Goal: Participate in discussion: Engage in conversation with other users on a specific topic

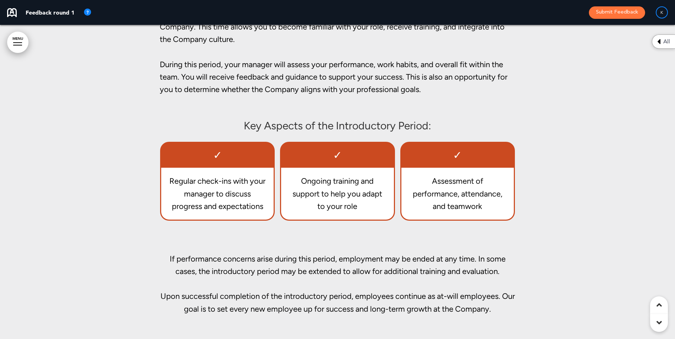
scroll to position [8922, 0]
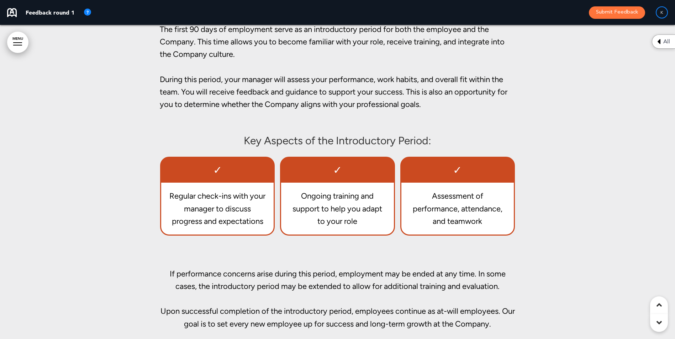
click at [596, 212] on div at bounding box center [337, 147] width 675 height 444
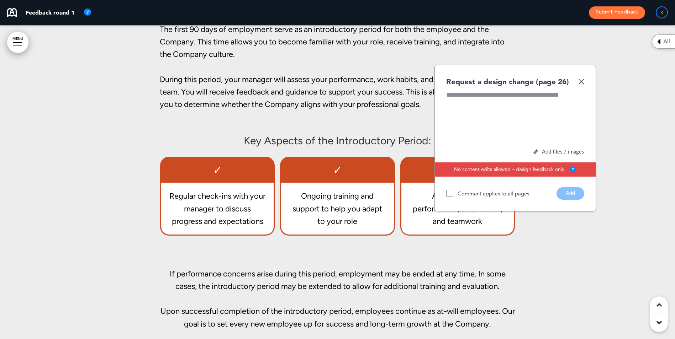
click at [160, 270] on p "If performance concerns arise during this period, employment may be ended at an…" at bounding box center [338, 274] width 356 height 38
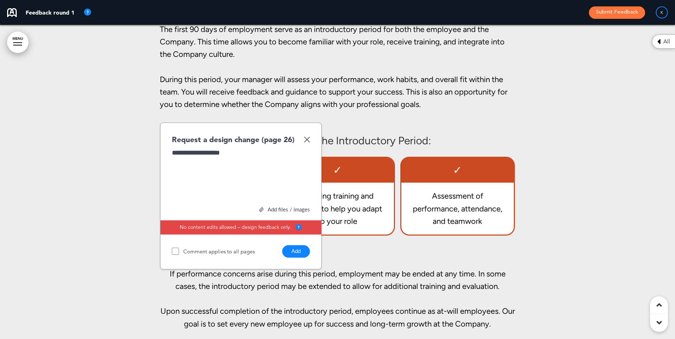
click at [244, 153] on div "**********" at bounding box center [241, 174] width 138 height 53
click at [288, 251] on button "Add" at bounding box center [296, 251] width 28 height 12
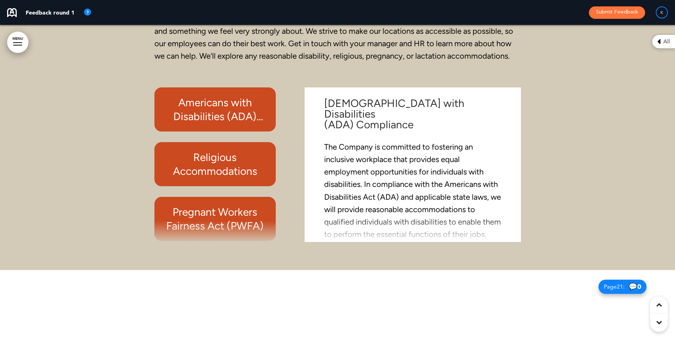
scroll to position [7290, 0]
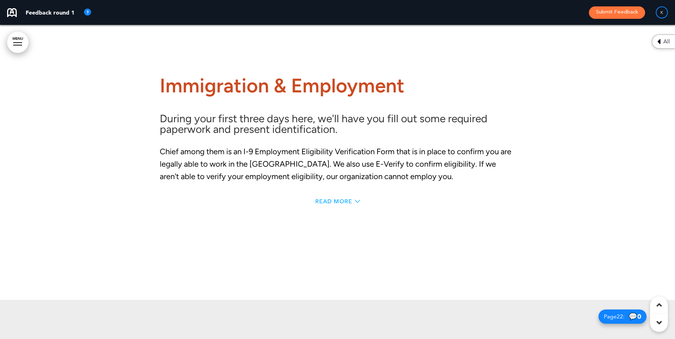
click at [345, 201] on span "Read More" at bounding box center [333, 202] width 37 height 6
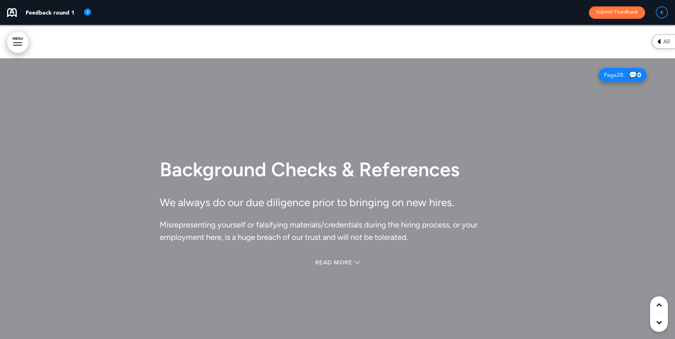
scroll to position [9715, 0]
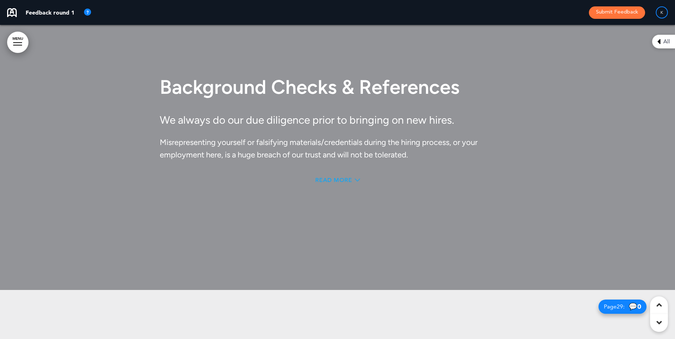
click at [342, 178] on span "Read More" at bounding box center [333, 180] width 37 height 6
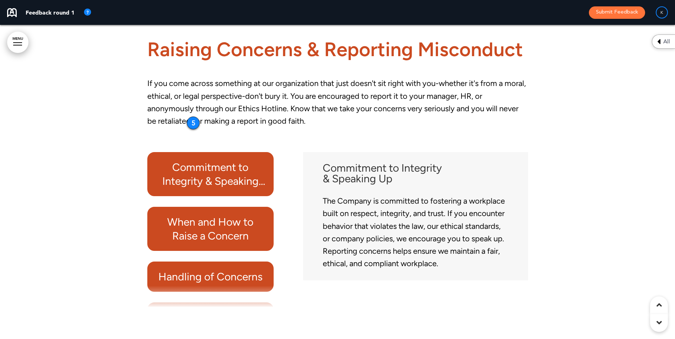
scroll to position [10600, 0]
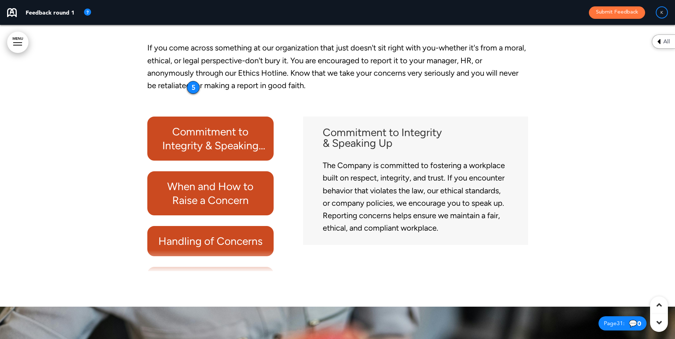
click at [232, 207] on h6 "When and How to Raise a Concern" at bounding box center [210, 194] width 110 height 28
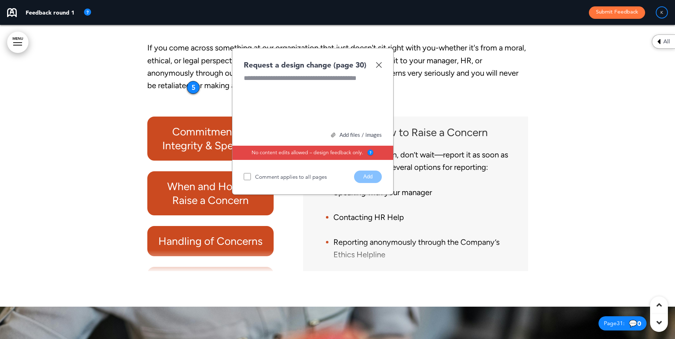
click at [380, 68] on img at bounding box center [379, 65] width 6 height 6
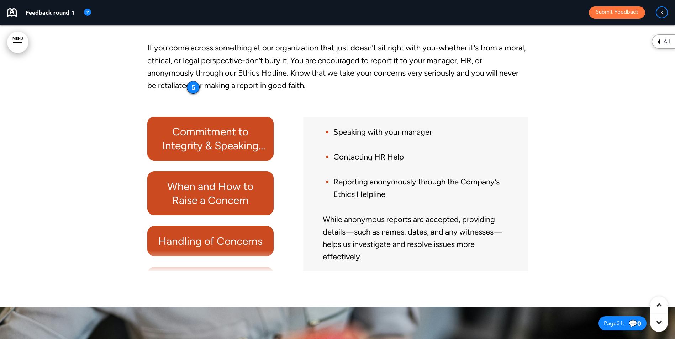
scroll to position [63, 0]
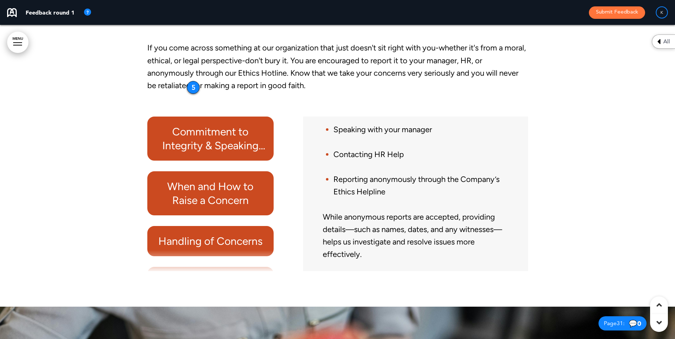
click at [240, 248] on h6 "Handling of Concerns" at bounding box center [210, 241] width 110 height 14
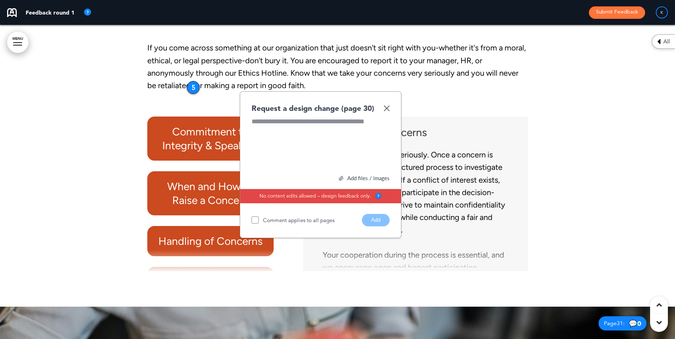
click at [389, 111] on img at bounding box center [386, 108] width 6 height 6
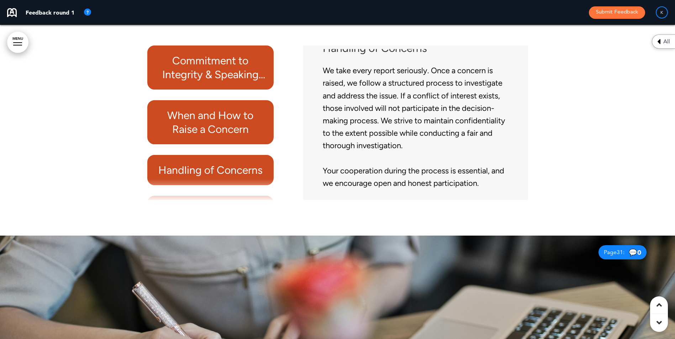
scroll to position [10707, 0]
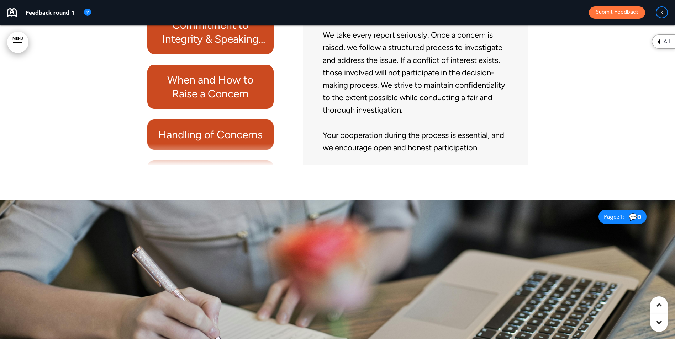
drag, startPoint x: 280, startPoint y: 137, endPoint x: 278, endPoint y: 152, distance: 14.7
click at [278, 152] on div "Commitment to Integrity & Speaking Up When and How to Raise a Concern Handling …" at bounding box center [217, 87] width 141 height 155
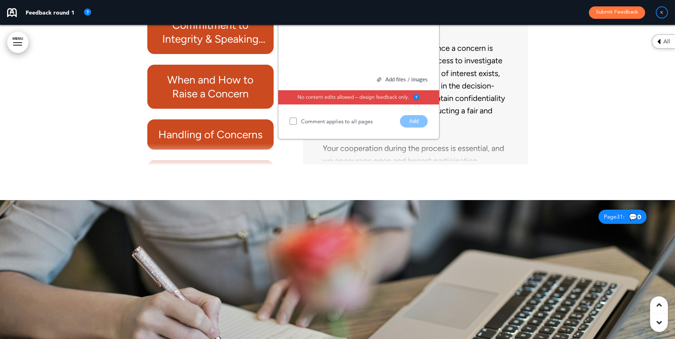
scroll to position [10600, 0]
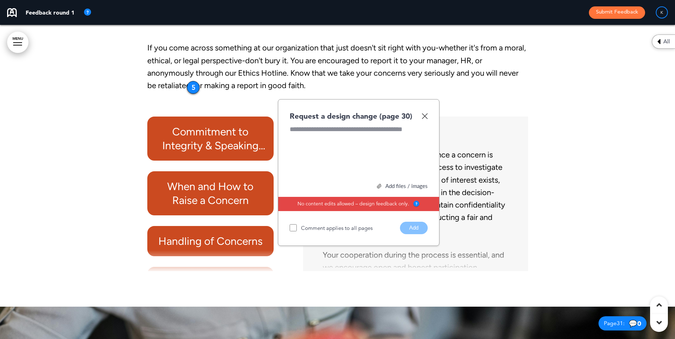
click at [426, 119] on img at bounding box center [424, 116] width 6 height 6
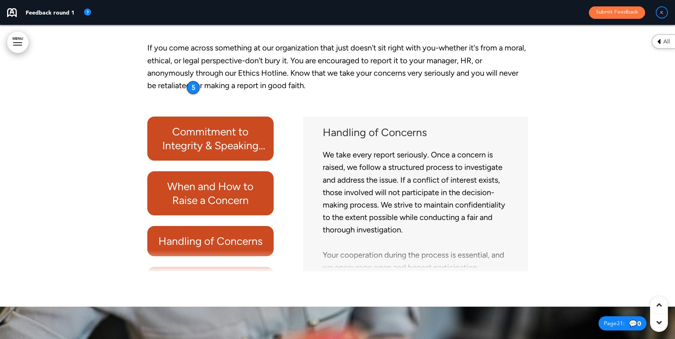
scroll to position [26, 0]
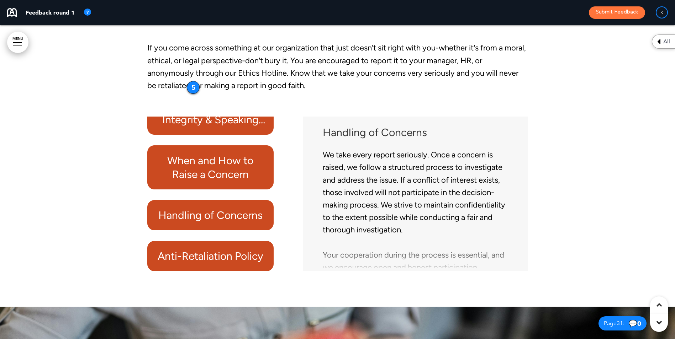
click at [247, 263] on h6 "Anti-Retaliation Policy" at bounding box center [210, 256] width 110 height 14
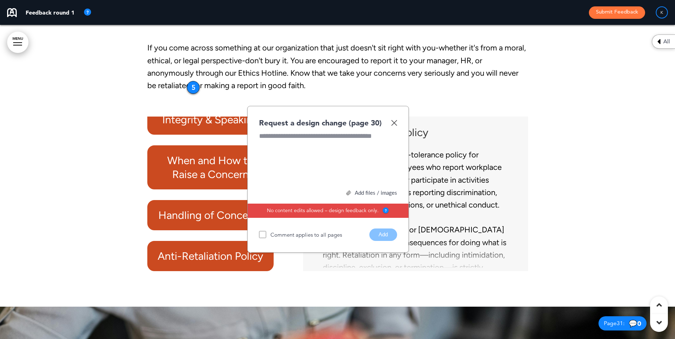
click at [395, 126] on img at bounding box center [394, 123] width 6 height 6
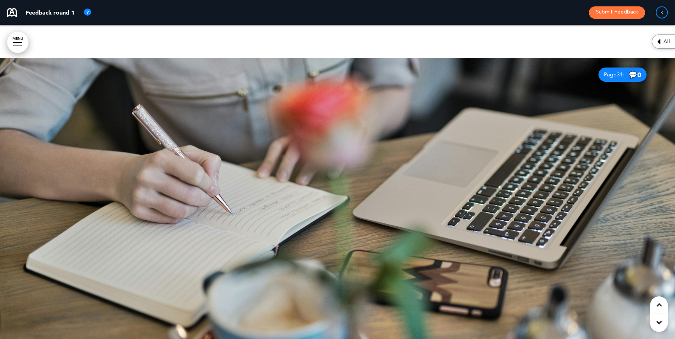
scroll to position [10813, 0]
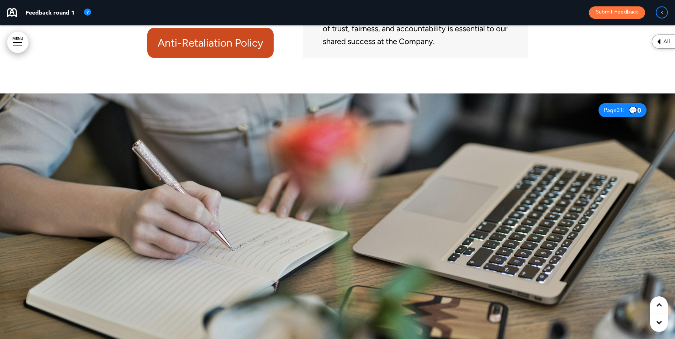
click at [342, 147] on div at bounding box center [337, 251] width 675 height 314
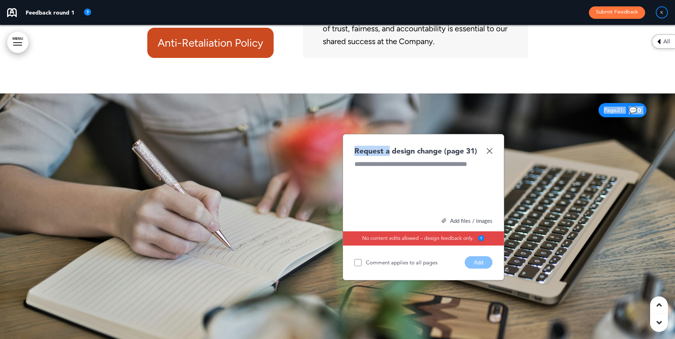
drag, startPoint x: 388, startPoint y: 149, endPoint x: 531, endPoint y: 165, distance: 143.1
click at [531, 165] on div "Page 31 : 💬 0 Request a design change (page 31) Add files / images Select or dr…" at bounding box center [337, 251] width 675 height 314
drag, startPoint x: 531, startPoint y: 165, endPoint x: 489, endPoint y: 164, distance: 41.3
click at [489, 154] on img at bounding box center [489, 151] width 6 height 6
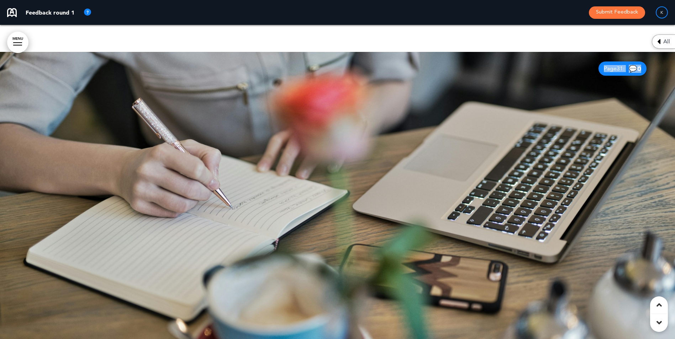
scroll to position [10849, 0]
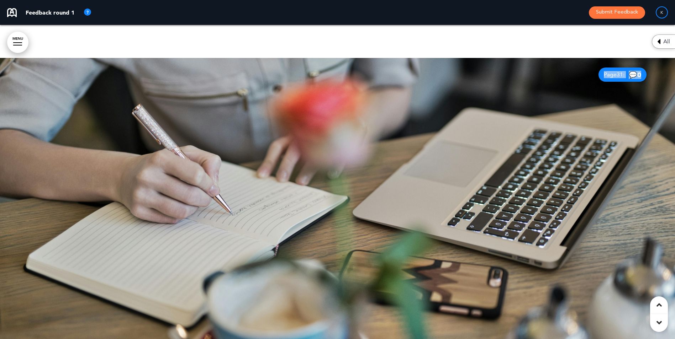
click at [346, 125] on div at bounding box center [337, 215] width 675 height 314
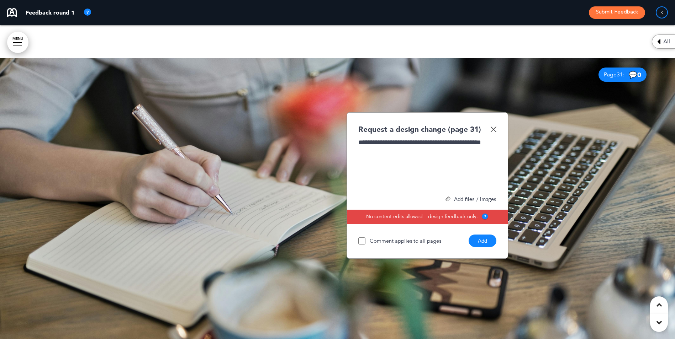
click at [481, 247] on button "Add" at bounding box center [482, 241] width 28 height 12
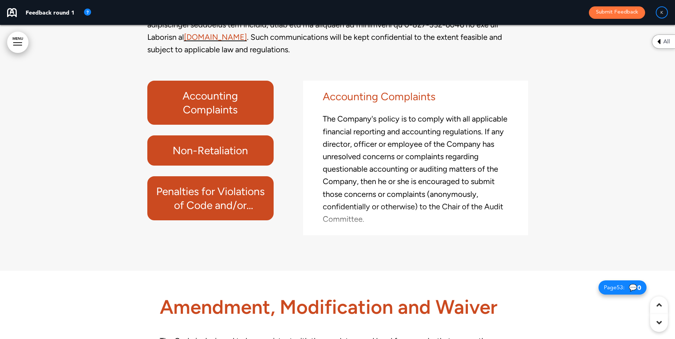
scroll to position [18743, 0]
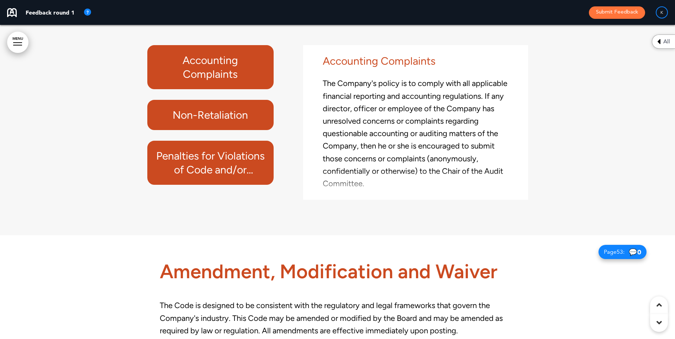
click at [219, 177] on h6 "Penalties for Violations of Code and/or Regulations and Laws" at bounding box center [210, 163] width 110 height 28
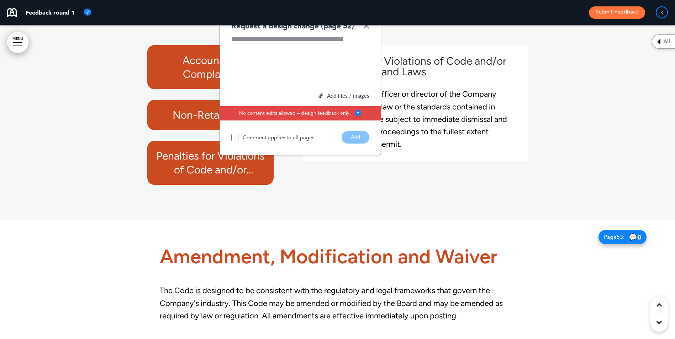
scroll to position [18730, 0]
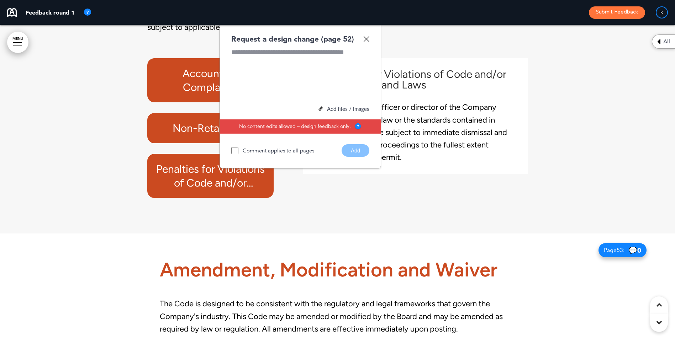
click at [371, 49] on div "Request a design change (page 52) Add files / images Select or drag & drop your…" at bounding box center [299, 95] width 161 height 147
click at [366, 42] on img at bounding box center [366, 39] width 6 height 6
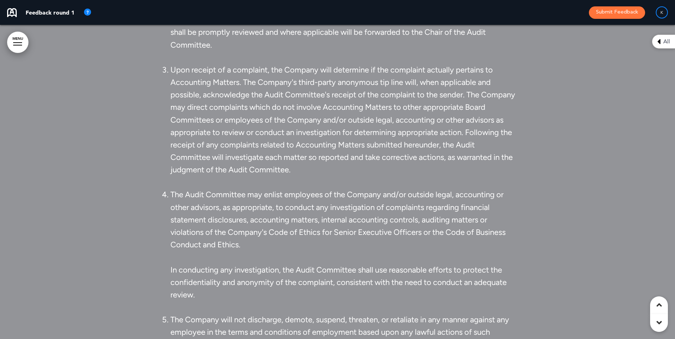
scroll to position [19477, 0]
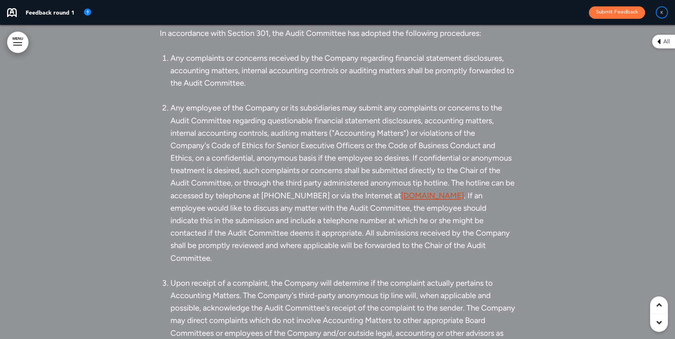
click at [311, 214] on p "Any employee of the Company or its subsidiaries may submit any complaints or co…" at bounding box center [342, 183] width 345 height 163
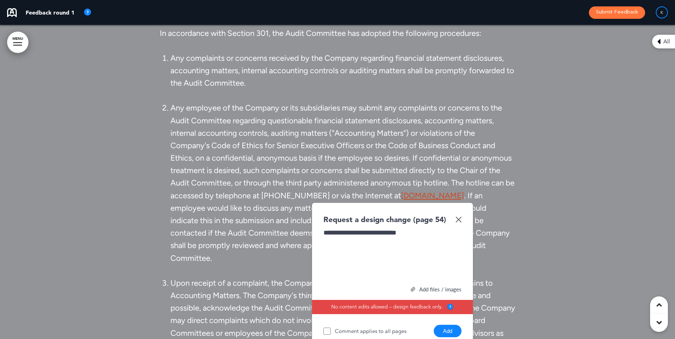
scroll to position [19548, 0]
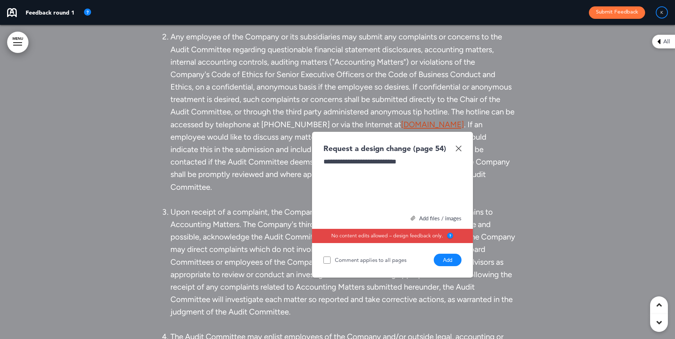
click at [448, 266] on button "Add" at bounding box center [447, 260] width 28 height 12
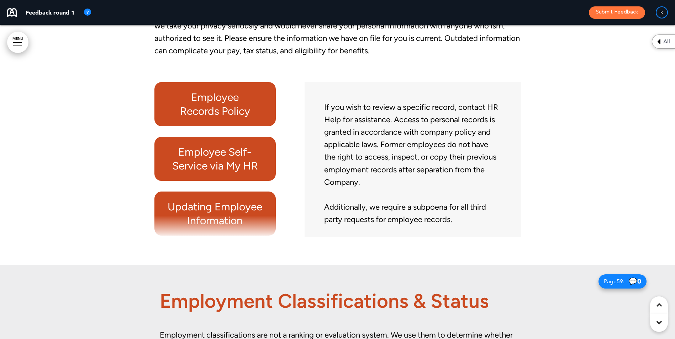
scroll to position [21183, 0]
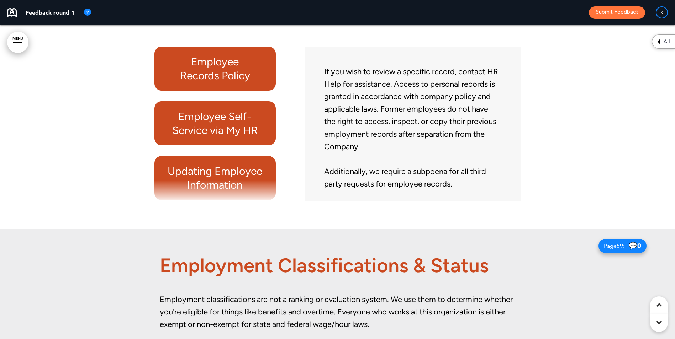
click at [250, 137] on h6 "Employee Self-Service via My HR" at bounding box center [215, 124] width 105 height 28
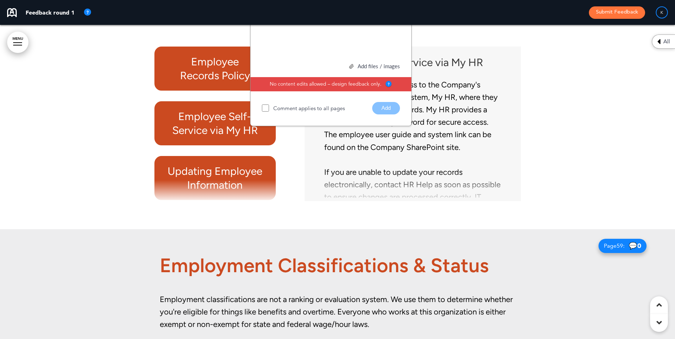
scroll to position [21041, 0]
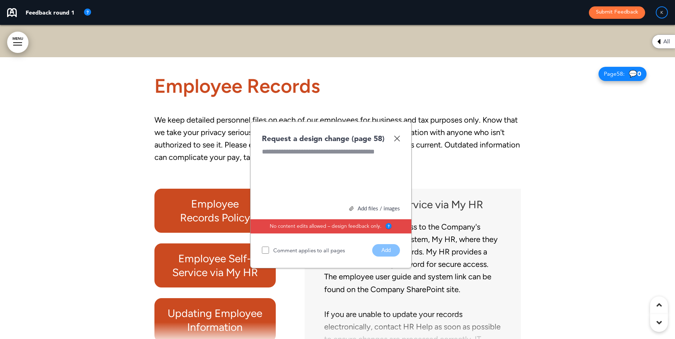
click at [396, 142] on img at bounding box center [397, 138] width 6 height 6
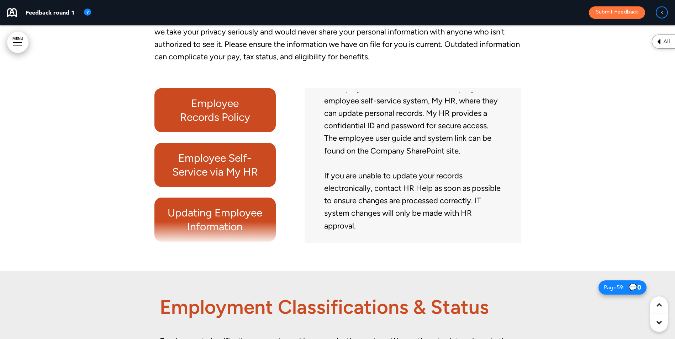
scroll to position [21148, 0]
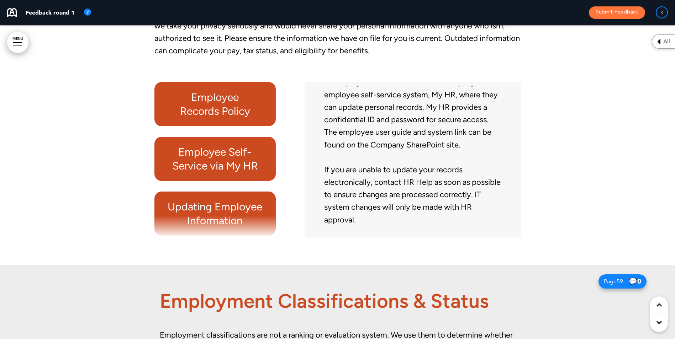
click at [238, 217] on h6 "Updating Employee Information" at bounding box center [215, 214] width 105 height 28
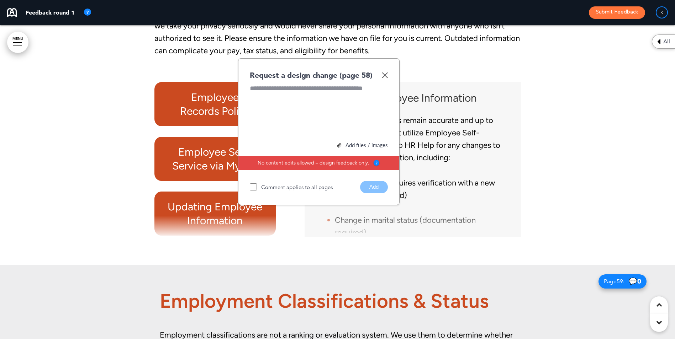
click at [387, 78] on img at bounding box center [385, 75] width 6 height 6
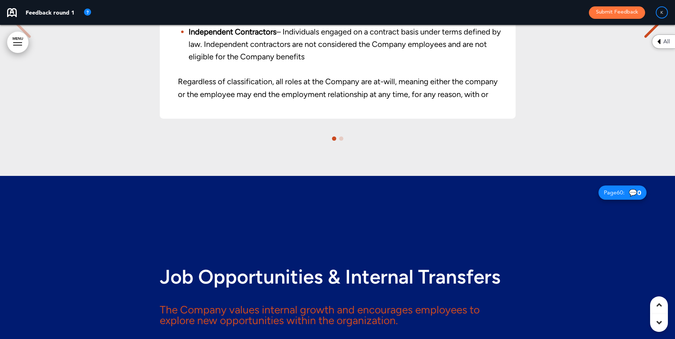
scroll to position [21503, 0]
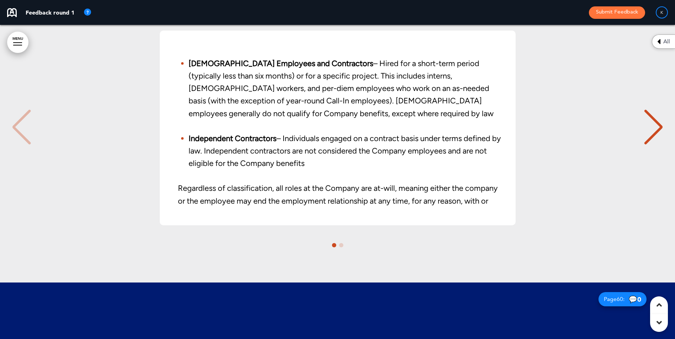
click at [336, 252] on div "Employee and [DEMOGRAPHIC_DATA] Status The Company has different statuses of em…" at bounding box center [337, 139] width 660 height 233
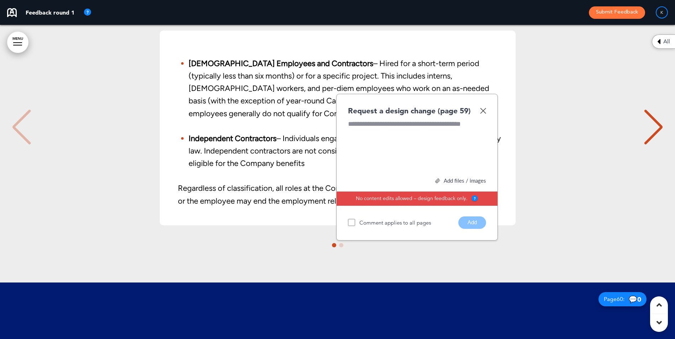
click at [586, 219] on div "Employee and [DEMOGRAPHIC_DATA] Status The Company has different statuses of em…" at bounding box center [337, 128] width 660 height 195
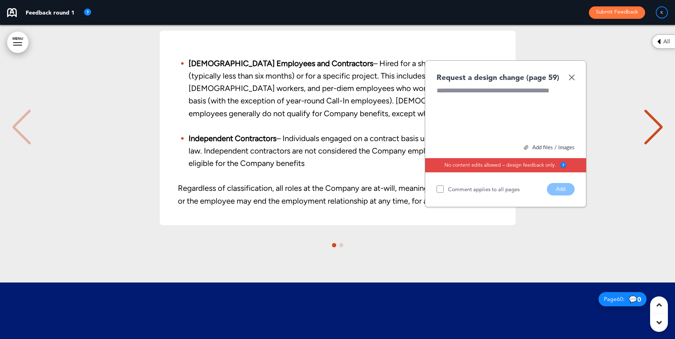
click at [573, 80] on img at bounding box center [571, 77] width 6 height 6
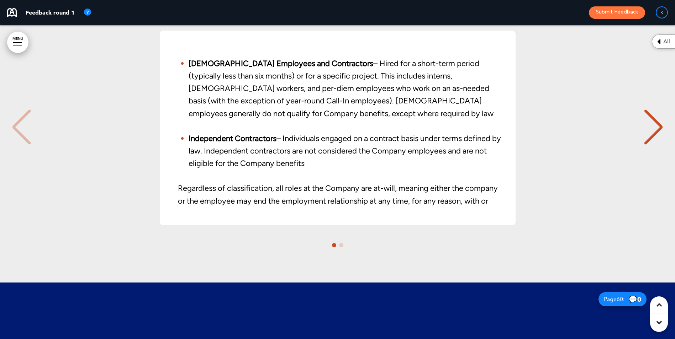
click at [656, 136] on div "Next slide" at bounding box center [653, 128] width 22 height 36
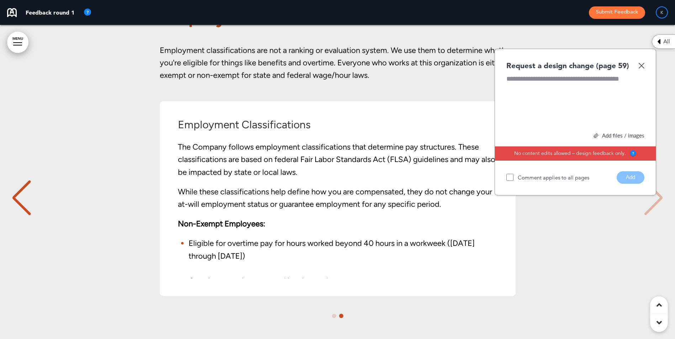
scroll to position [21468, 0]
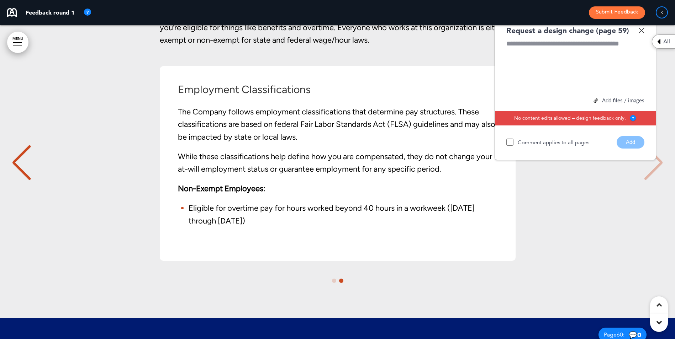
click at [642, 33] on img at bounding box center [641, 30] width 6 height 6
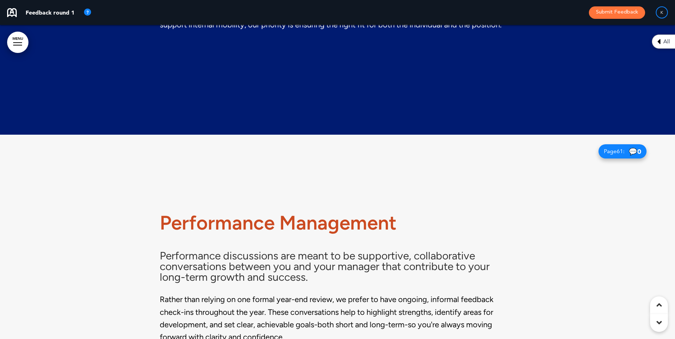
scroll to position [22143, 0]
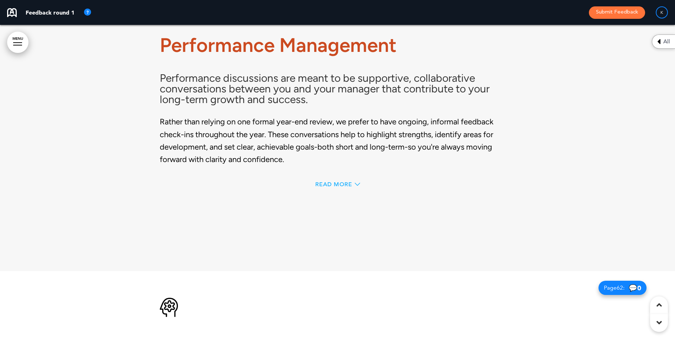
click at [334, 187] on span "Read More" at bounding box center [333, 185] width 37 height 6
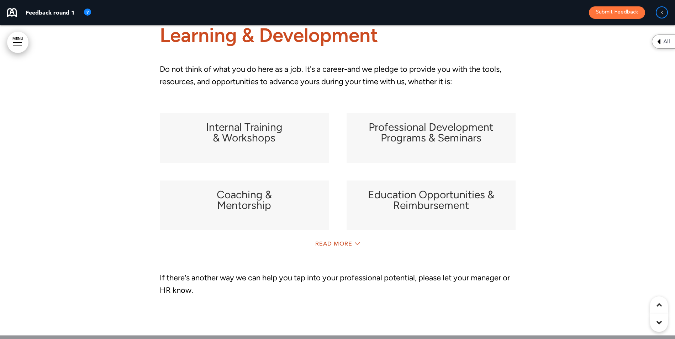
scroll to position [22731, 0]
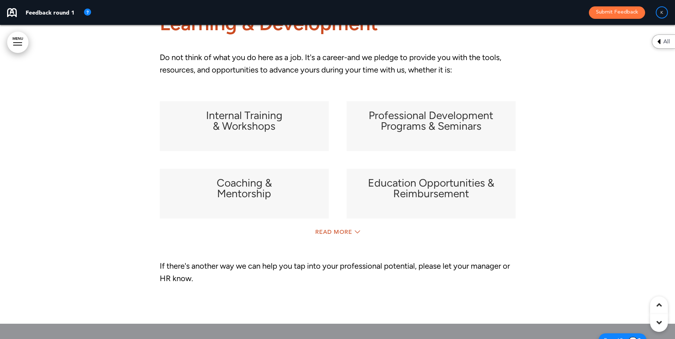
click at [278, 123] on h6 "Internal Training & Workshops" at bounding box center [244, 120] width 151 height 21
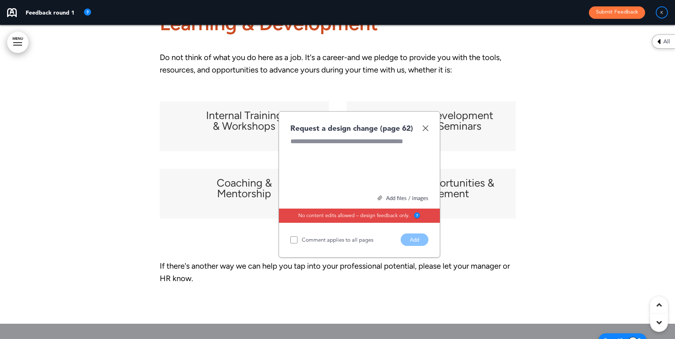
click at [577, 164] on div at bounding box center [337, 135] width 675 height 377
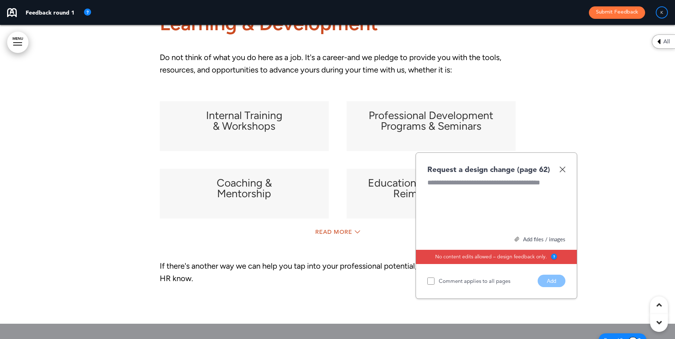
click at [602, 155] on div at bounding box center [337, 135] width 675 height 377
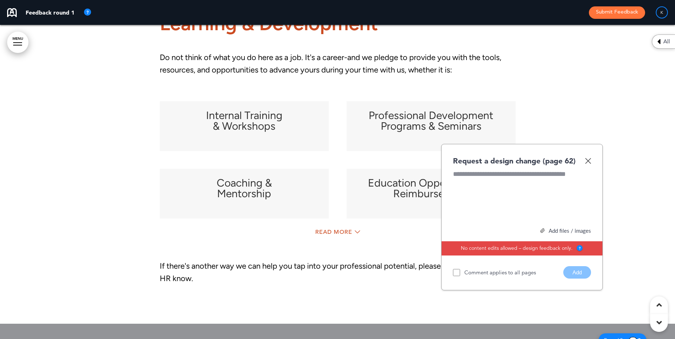
click at [586, 164] on img at bounding box center [588, 161] width 6 height 6
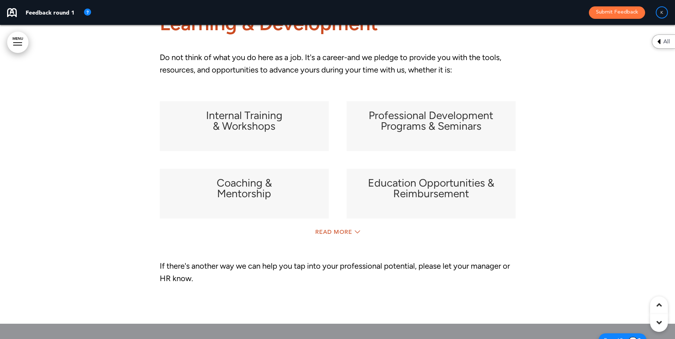
click at [334, 236] on div "Learning & Development Do not think of what you do here as a job. It's a career…" at bounding box center [338, 135] width 356 height 377
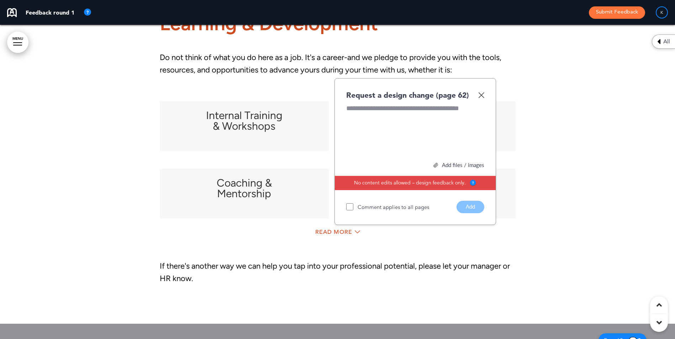
click at [334, 240] on div "Read More" at bounding box center [338, 233] width 356 height 15
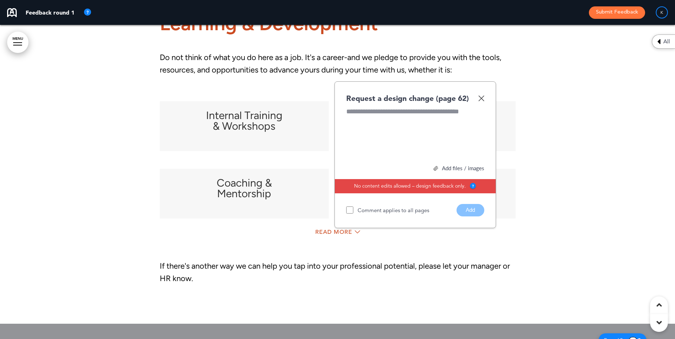
click at [479, 101] on img at bounding box center [481, 98] width 6 height 6
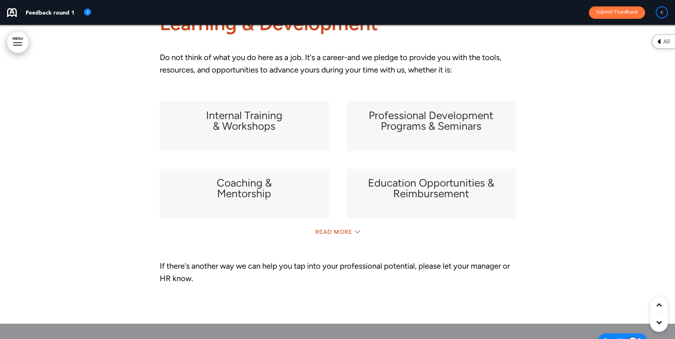
click at [348, 239] on div "Read More" at bounding box center [338, 233] width 356 height 15
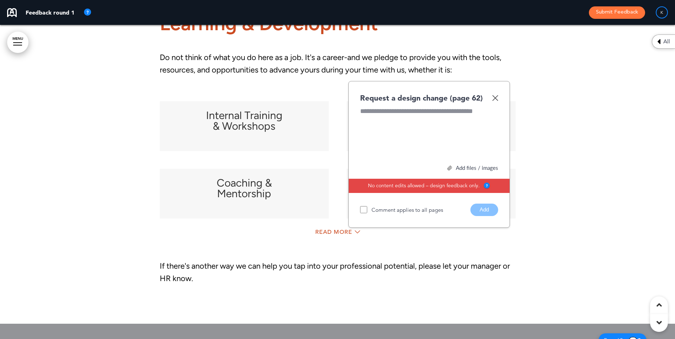
click at [334, 239] on div "Read More" at bounding box center [338, 233] width 356 height 15
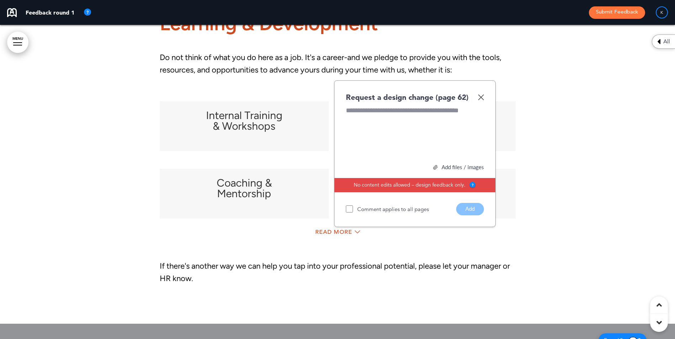
click at [477, 102] on div "Request a design change (page 62)" at bounding box center [415, 97] width 138 height 10
click at [481, 100] on img at bounding box center [481, 97] width 6 height 6
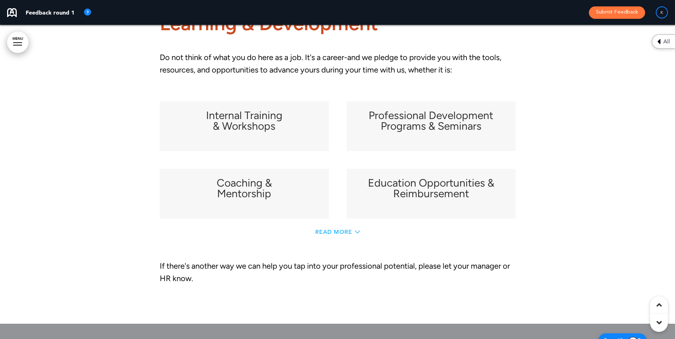
click at [358, 235] on icon at bounding box center [357, 231] width 5 height 5
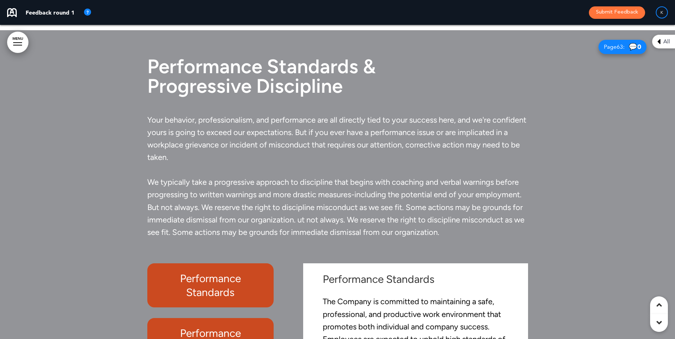
scroll to position [23300, 0]
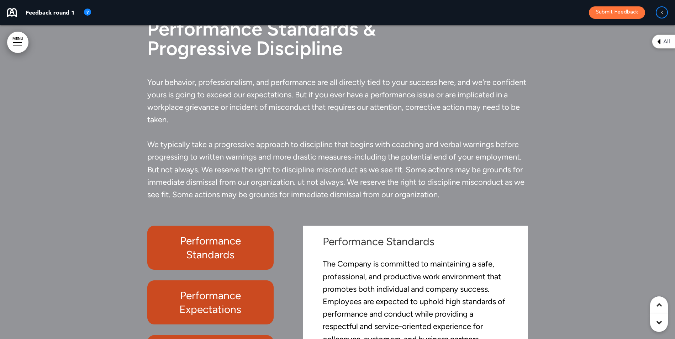
click at [295, 192] on span "We typically take a progressive approach to discipline that begins with coachin…" at bounding box center [335, 170] width 377 height 60
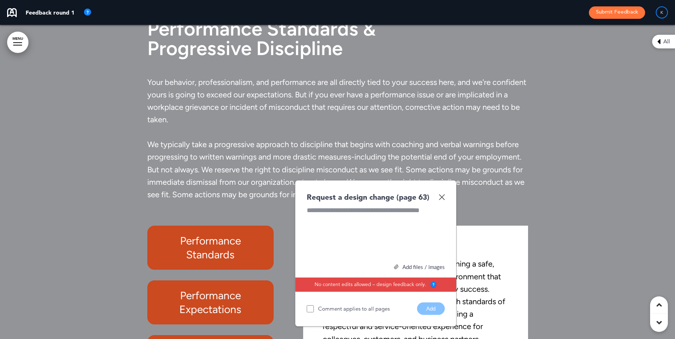
click at [307, 223] on div at bounding box center [376, 232] width 138 height 53
drag, startPoint x: 313, startPoint y: 192, endPoint x: 334, endPoint y: 210, distance: 27.5
click at [334, 210] on div "Request a design change (page 63) Add files / images Select or drag & drop your…" at bounding box center [375, 253] width 161 height 147
click at [441, 200] on img at bounding box center [441, 197] width 6 height 6
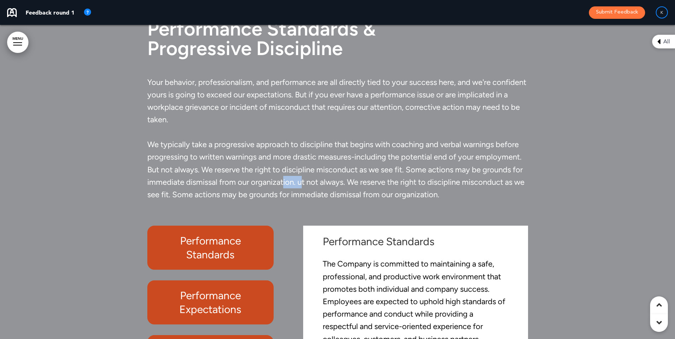
drag, startPoint x: 302, startPoint y: 190, endPoint x: 284, endPoint y: 190, distance: 17.4
click at [283, 190] on span "We typically take a progressive approach to discipline that begins with coachin…" at bounding box center [335, 170] width 377 height 60
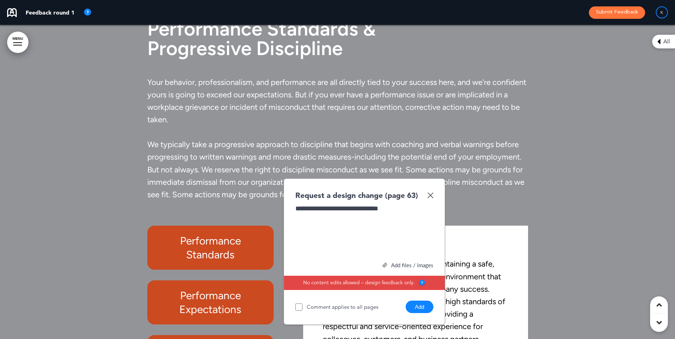
click at [420, 313] on button "Add" at bounding box center [419, 307] width 28 height 12
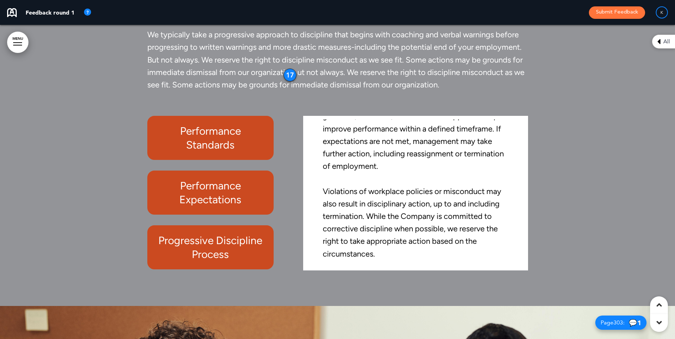
scroll to position [23442, 0]
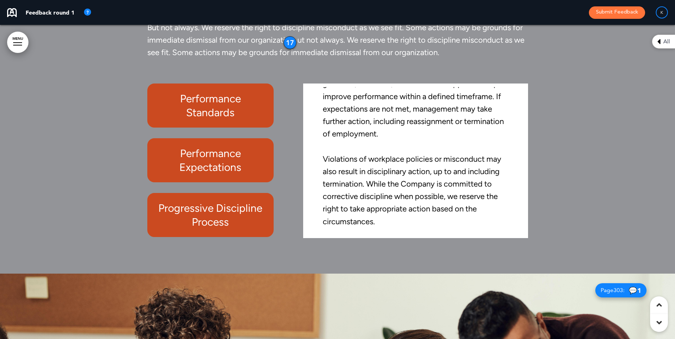
click at [220, 166] on h6 "Performance Expectations" at bounding box center [210, 161] width 110 height 28
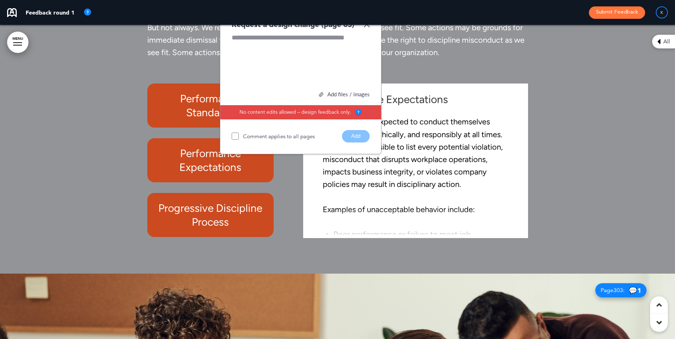
click at [366, 27] on img at bounding box center [366, 24] width 6 height 6
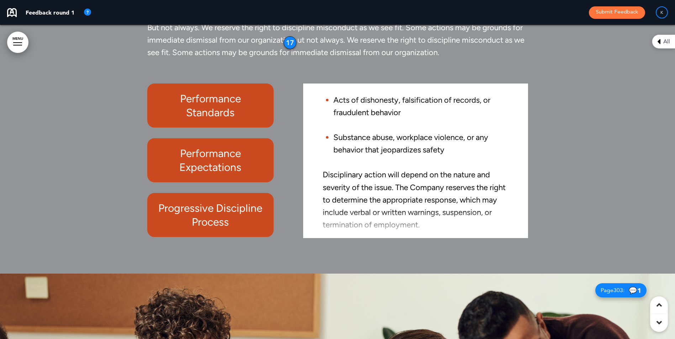
scroll to position [288, 0]
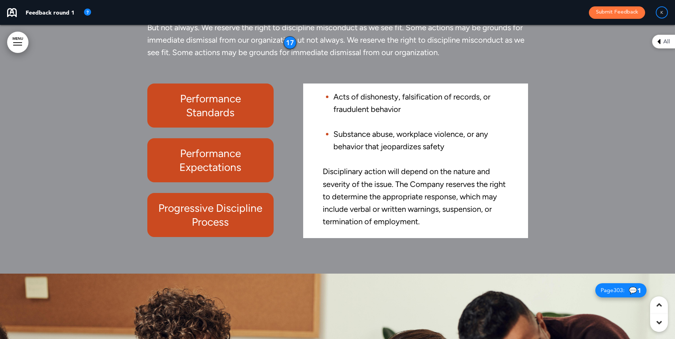
click at [220, 228] on h6 "Progressive Discipline Process" at bounding box center [210, 215] width 110 height 28
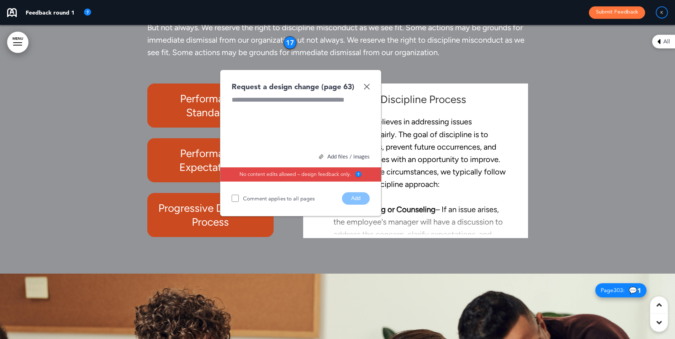
click at [369, 90] on img at bounding box center [366, 87] width 6 height 6
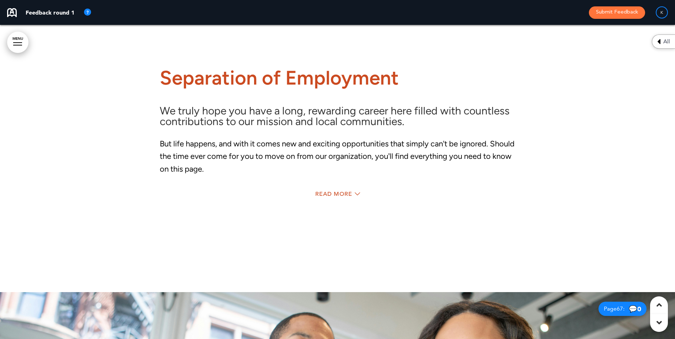
scroll to position [24403, 0]
